Goal: Information Seeking & Learning: Learn about a topic

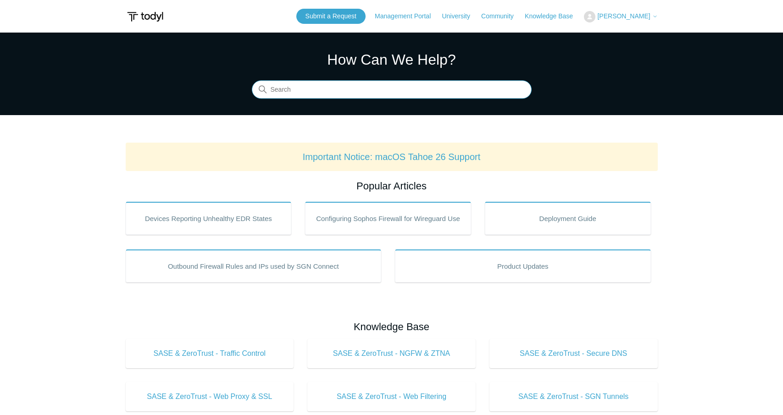
click at [333, 91] on input "Search" at bounding box center [392, 90] width 280 height 18
type input "hyper-v manager blocked"
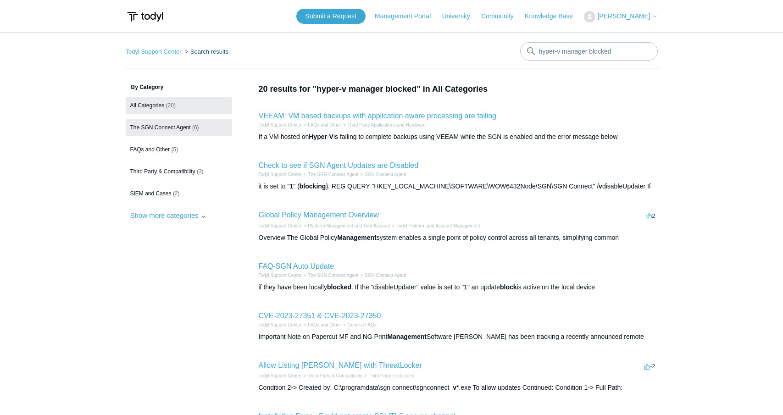
click at [183, 126] on span "The SGN Connect Agent" at bounding box center [160, 127] width 61 height 6
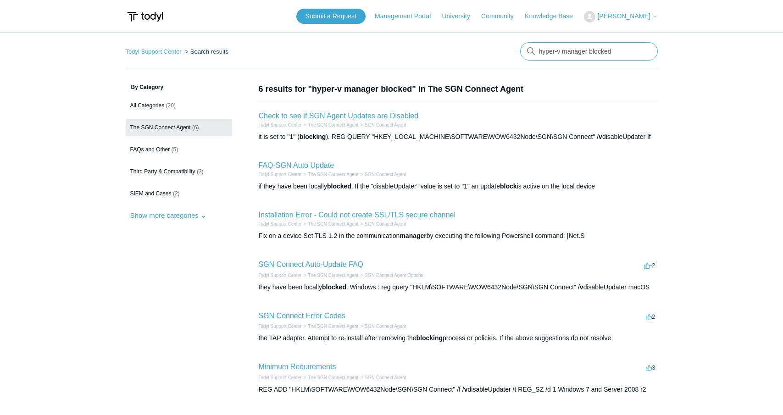
click at [609, 53] on input "hyper-v manager blocked" at bounding box center [589, 51] width 138 height 18
click at [603, 54] on input "hyper-v manager blocked" at bounding box center [589, 51] width 138 height 18
type input "hyper-v manager"
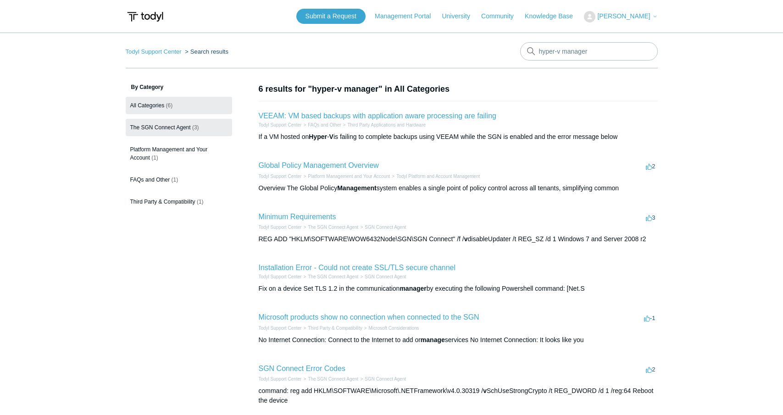
click at [159, 122] on link "The SGN Connect Agent (3)" at bounding box center [179, 127] width 106 height 17
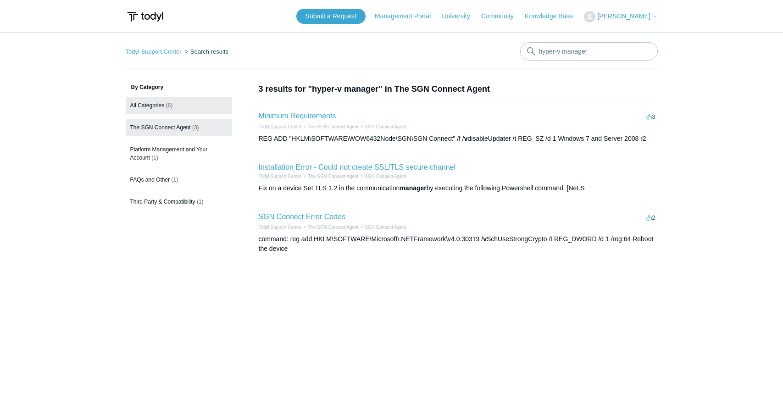
click at [156, 109] on link "All Categories (6)" at bounding box center [179, 105] width 106 height 17
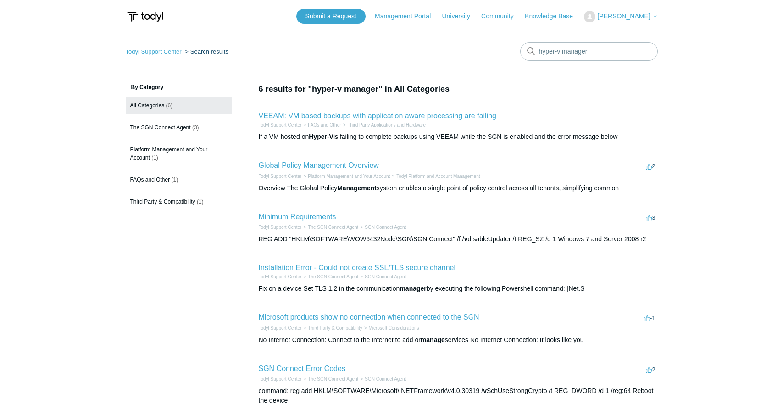
click at [546, 10] on div "Submit a Request Management Portal University Community Knowledge Base [PERSON_…" at bounding box center [476, 16] width 361 height 15
click at [546, 15] on link "Knowledge Base" at bounding box center [553, 16] width 57 height 10
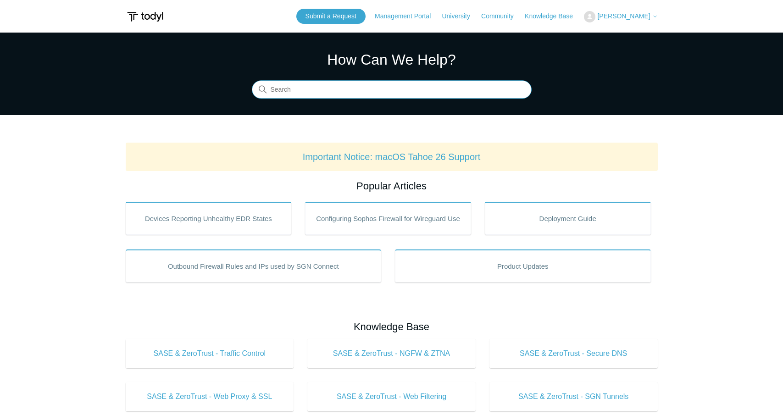
click at [353, 97] on input "Search" at bounding box center [392, 90] width 280 height 18
type input "hyper-v"
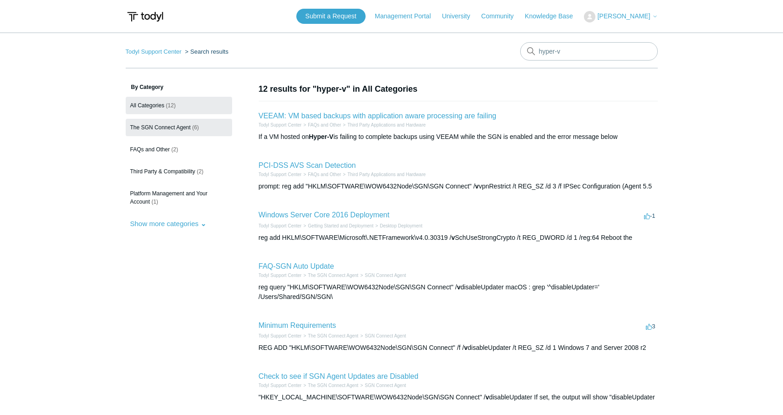
click at [170, 127] on span "The SGN Connect Agent" at bounding box center [160, 127] width 61 height 6
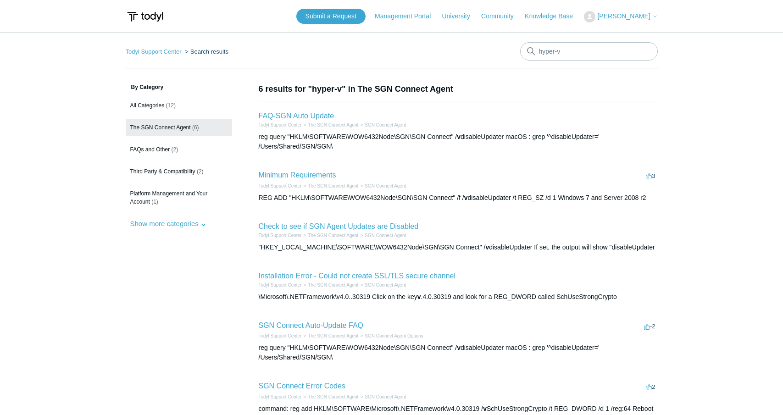
click at [398, 14] on link "Management Portal" at bounding box center [407, 16] width 65 height 10
